Goal: Task Accomplishment & Management: Use online tool/utility

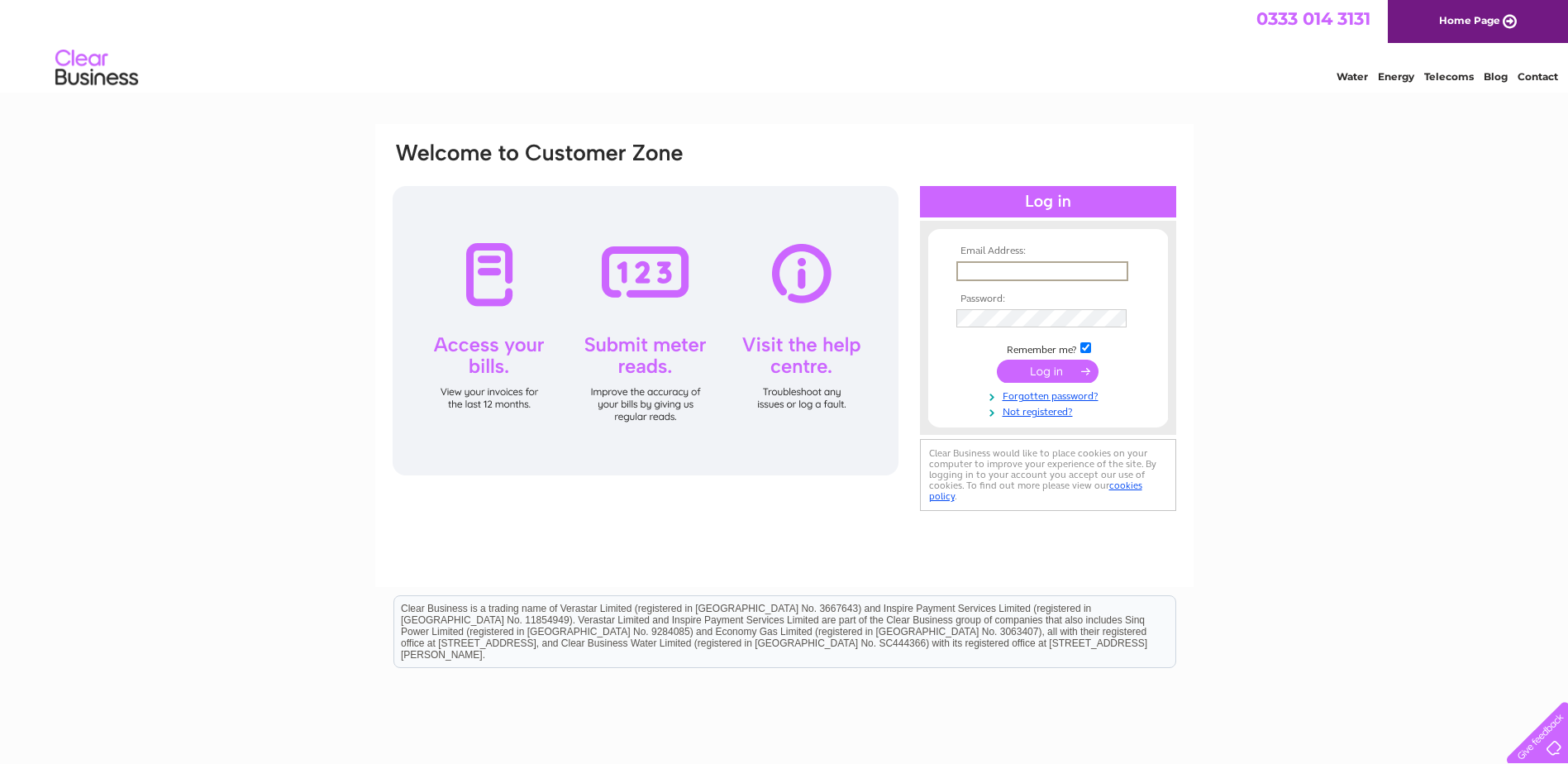
click at [1042, 267] on input "text" at bounding box center [1042, 271] width 172 height 20
type input "mail@alexmcmeekin.co.uk"
click at [1037, 365] on input "submit" at bounding box center [1048, 369] width 102 height 23
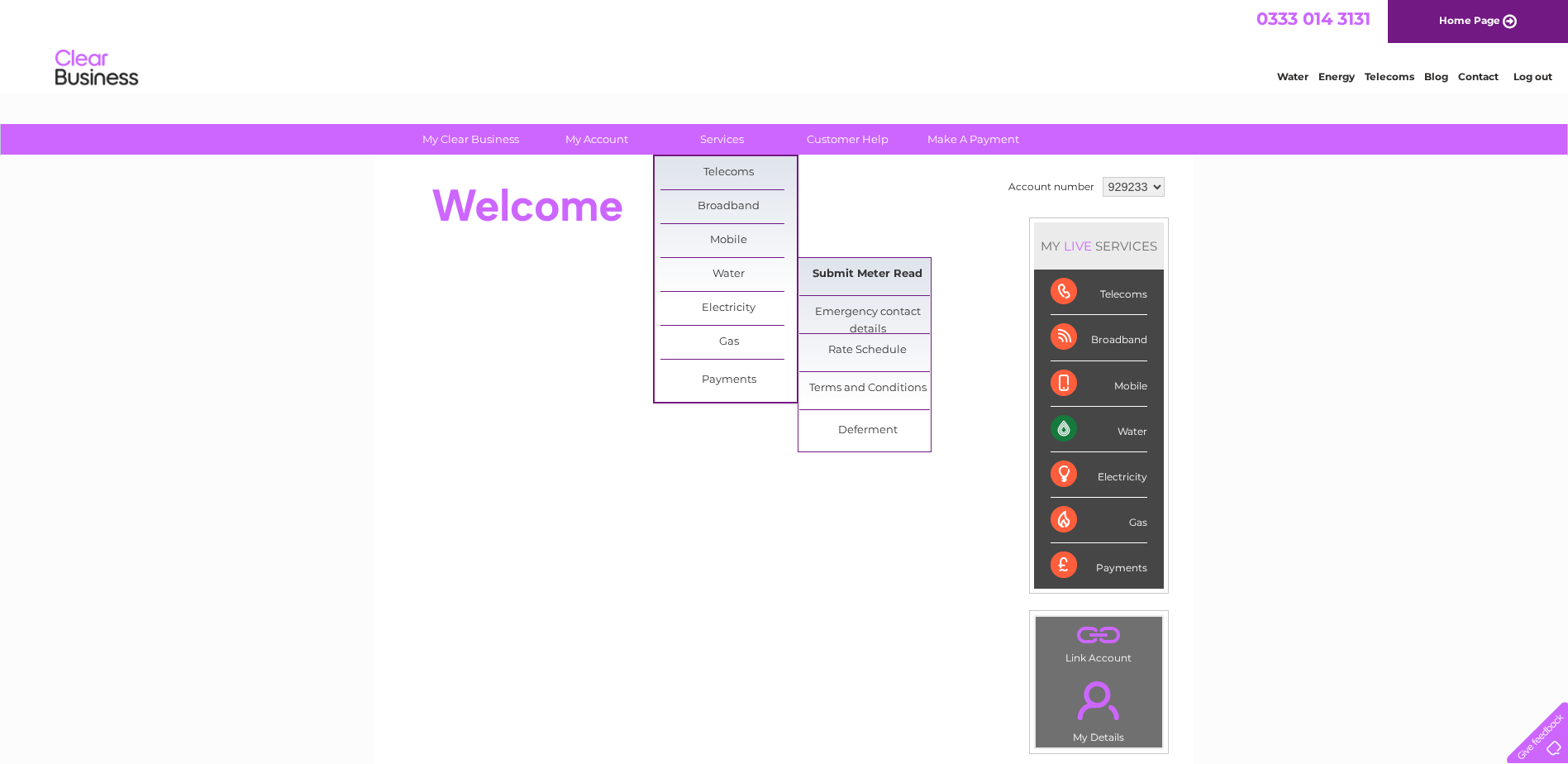
click at [876, 271] on link "Submit Meter Read" at bounding box center [867, 274] width 136 height 34
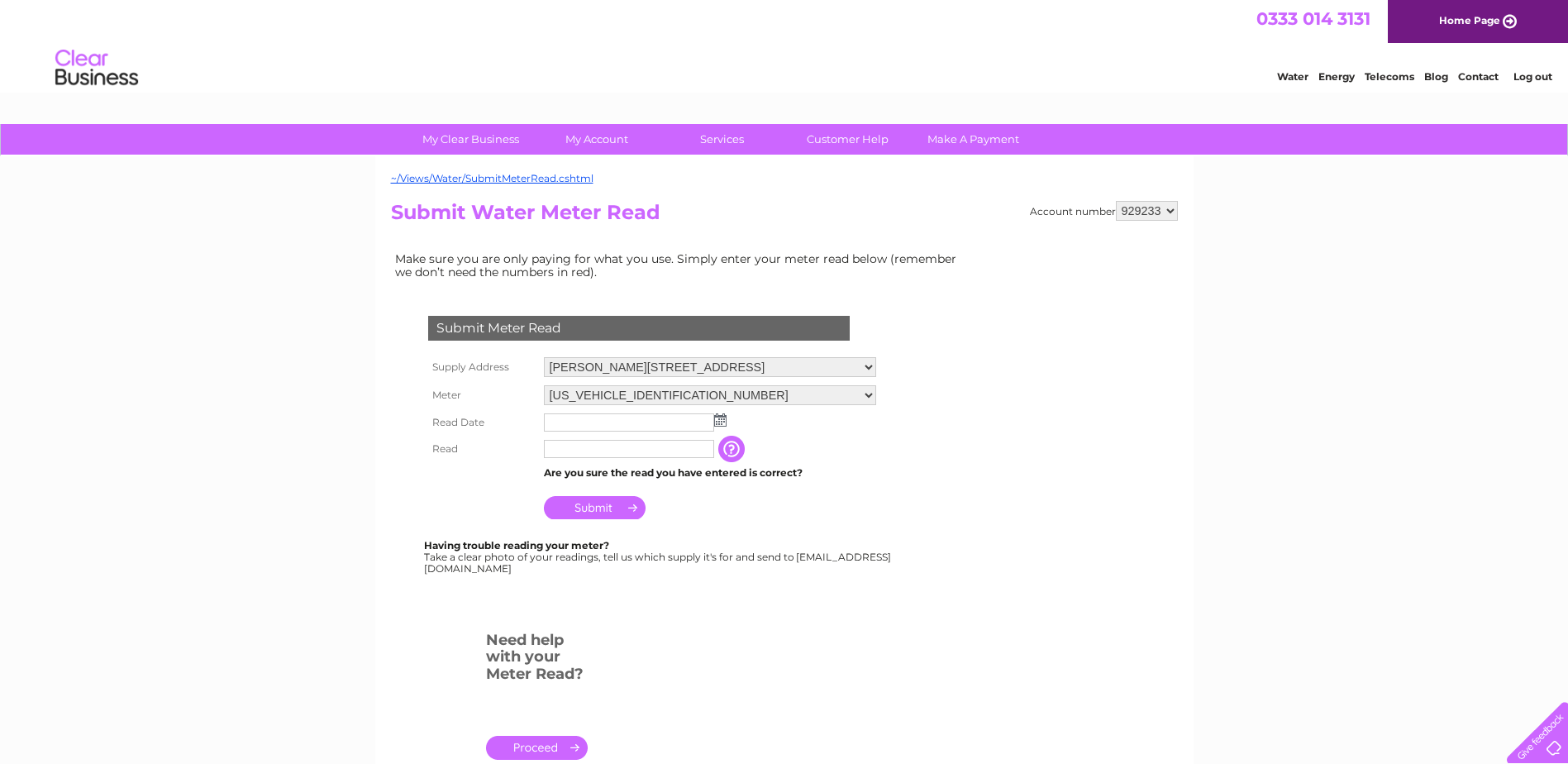
click at [581, 450] on input "text" at bounding box center [630, 449] width 171 height 18
type input "628"
click at [719, 414] on img at bounding box center [720, 420] width 12 height 13
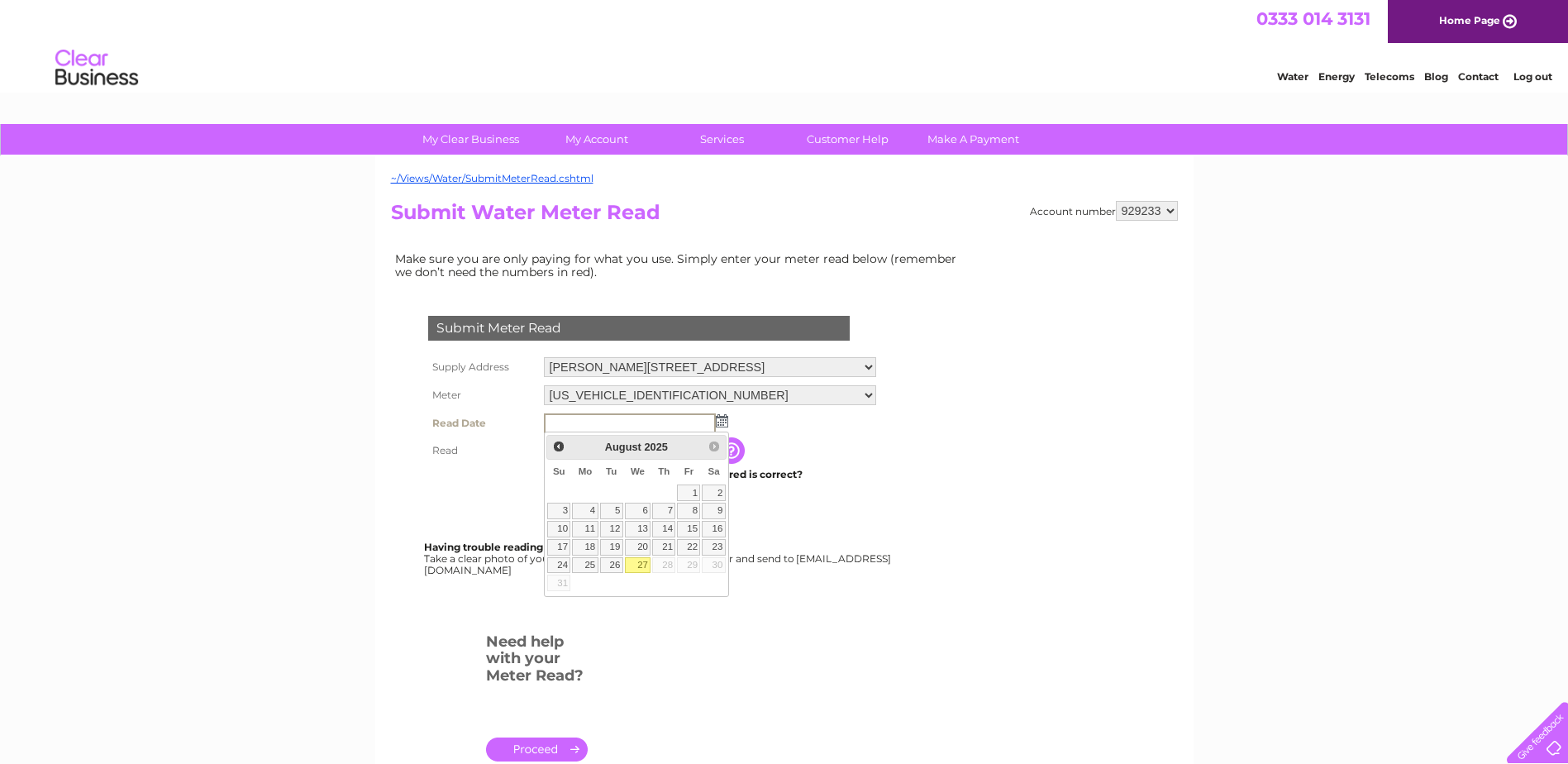
click at [647, 558] on link "27" at bounding box center [638, 565] width 27 height 16
type input "2025/08/27"
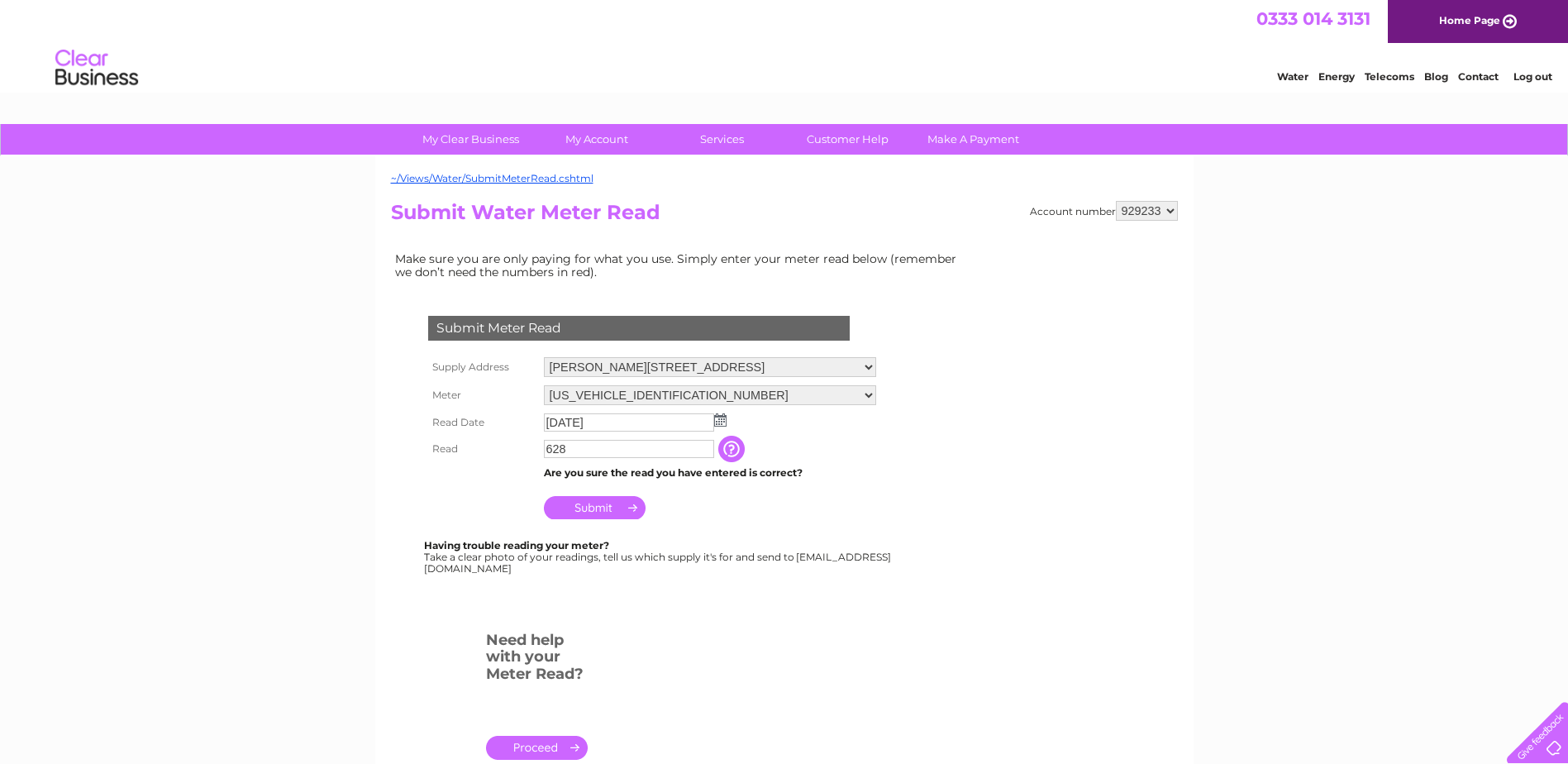
click at [594, 452] on input "628" at bounding box center [630, 449] width 171 height 18
type input "6"
type input "5"
type input "628"
click at [592, 504] on input "Submit" at bounding box center [595, 508] width 102 height 23
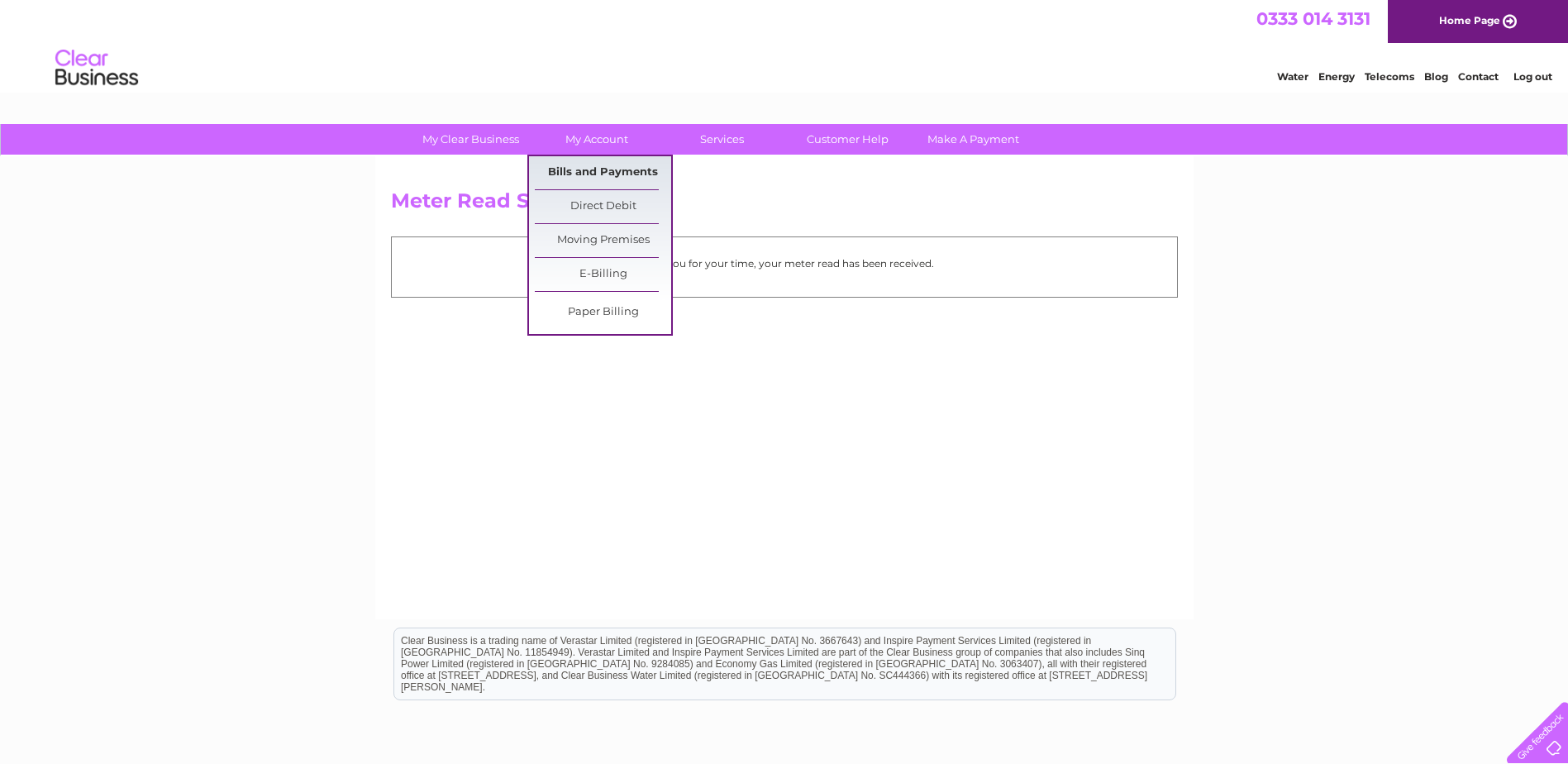
click at [604, 174] on link "Bills and Payments" at bounding box center [603, 173] width 136 height 34
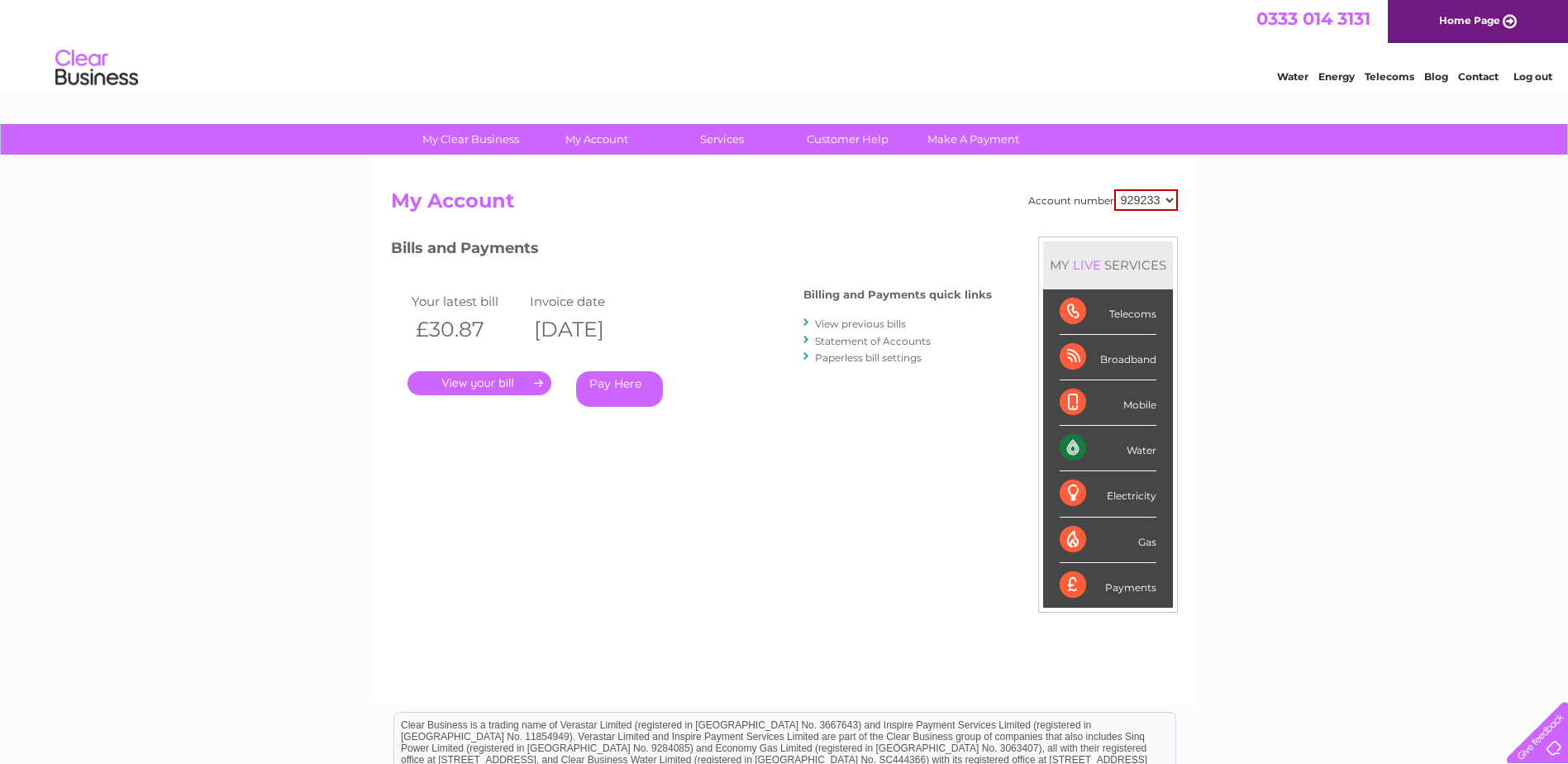
click at [885, 322] on link "View previous bills" at bounding box center [861, 323] width 91 height 12
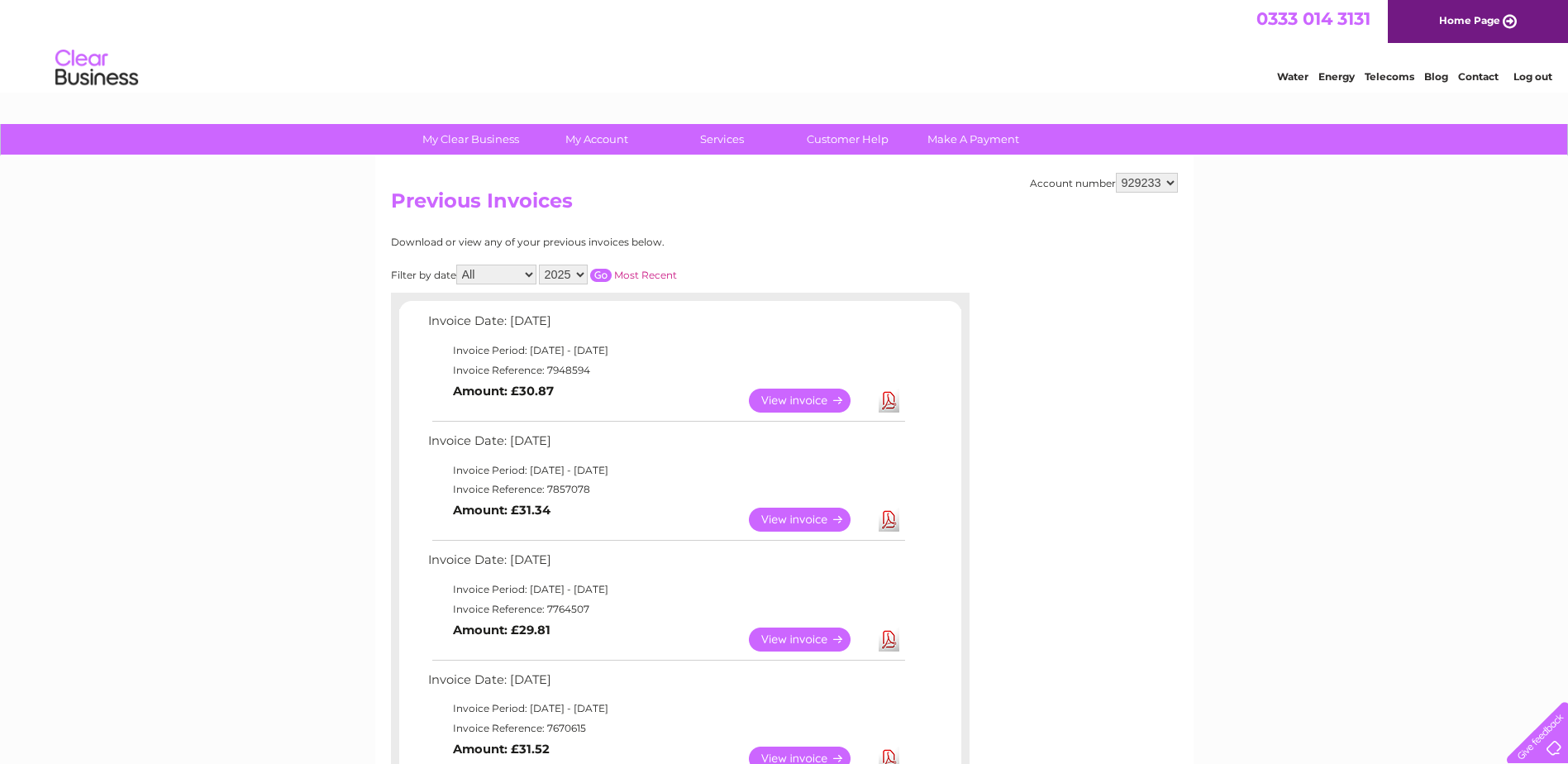
click at [813, 400] on link "View" at bounding box center [809, 400] width 122 height 24
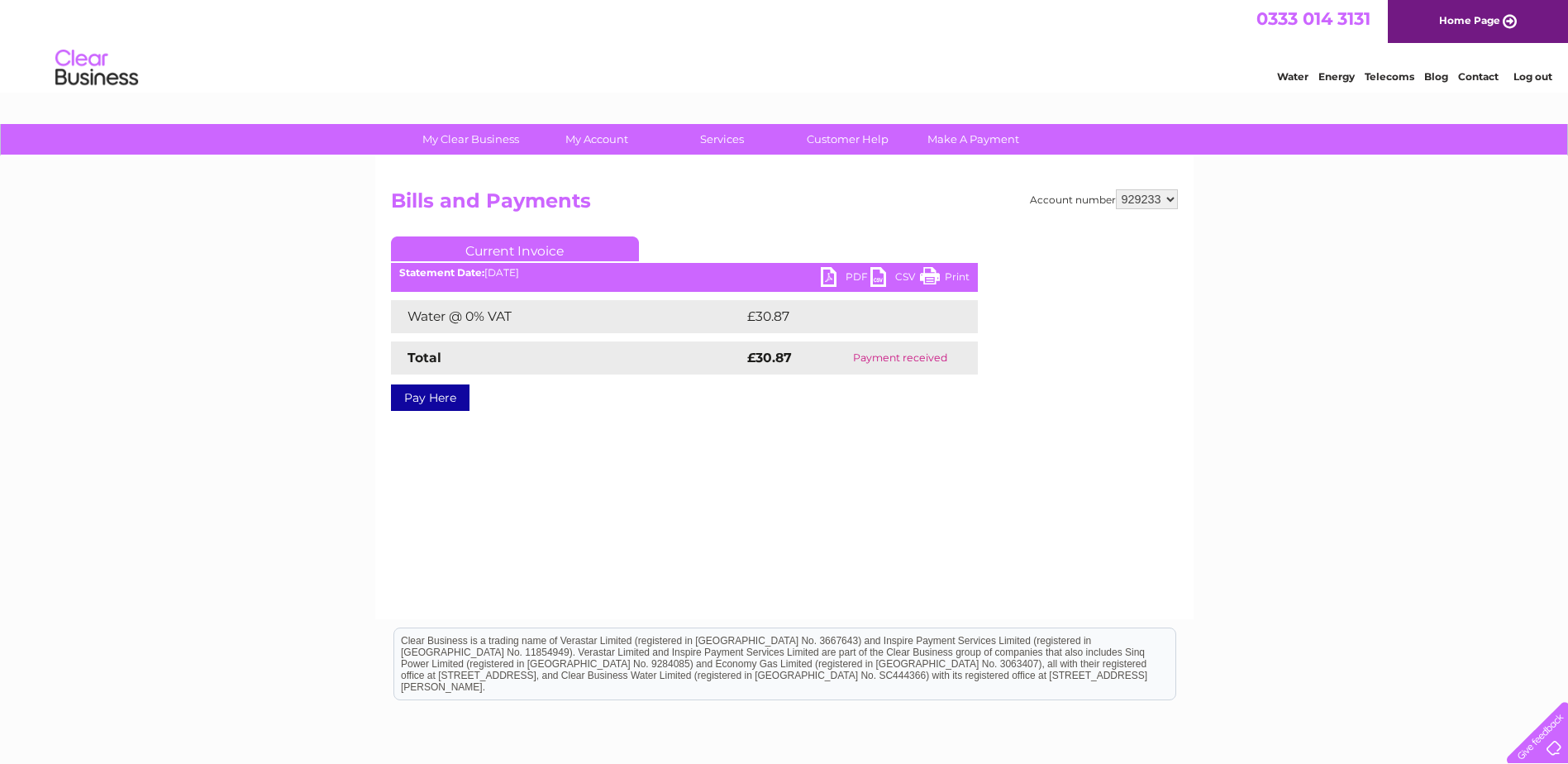
click at [833, 273] on link "PDF" at bounding box center [846, 279] width 50 height 24
click at [1531, 73] on link "Log out" at bounding box center [1533, 76] width 39 height 12
